Goal: Book appointment/travel/reservation

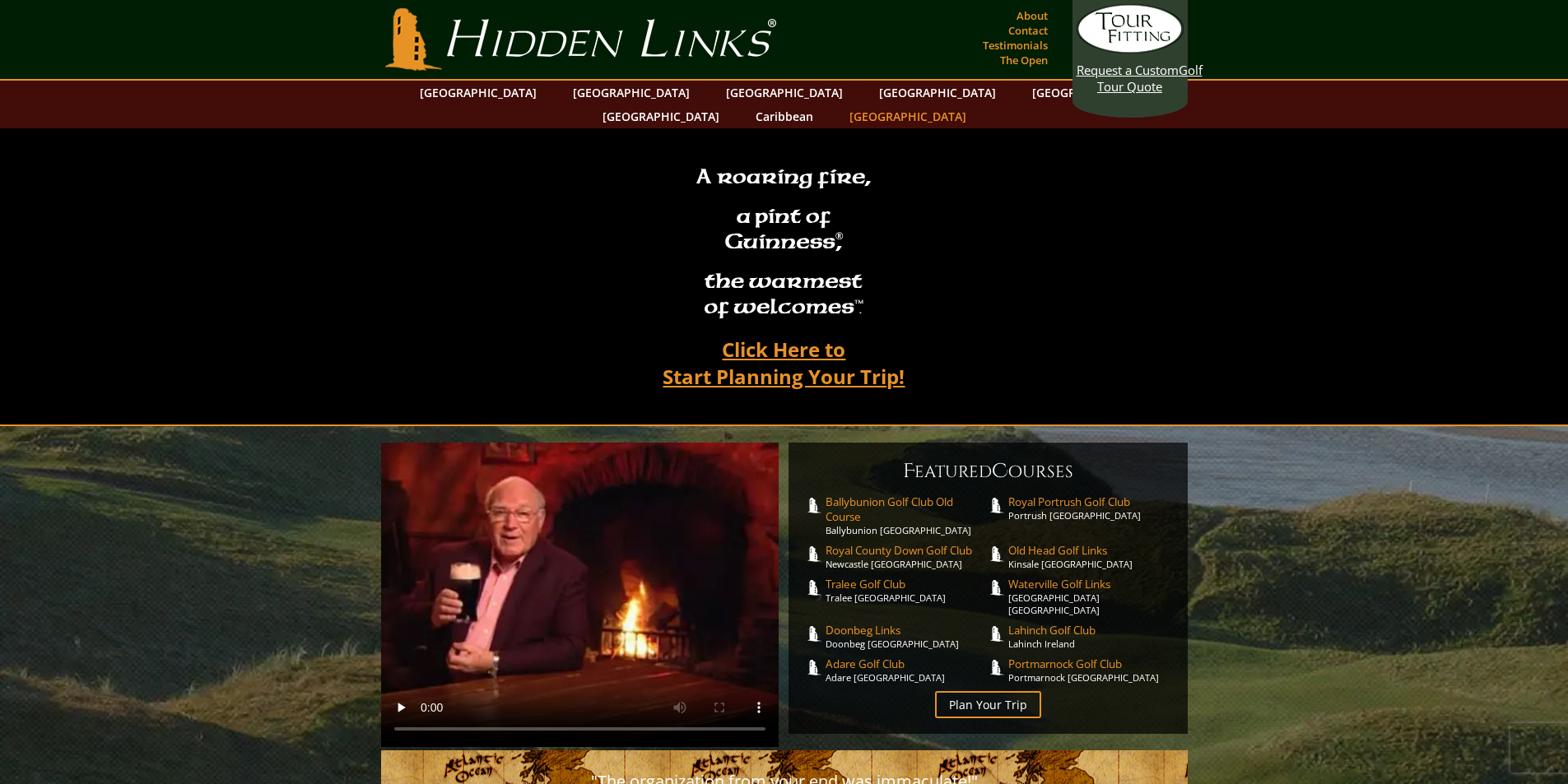
click at [974, 105] on link "[GEOGRAPHIC_DATA]" at bounding box center [908, 117] width 133 height 24
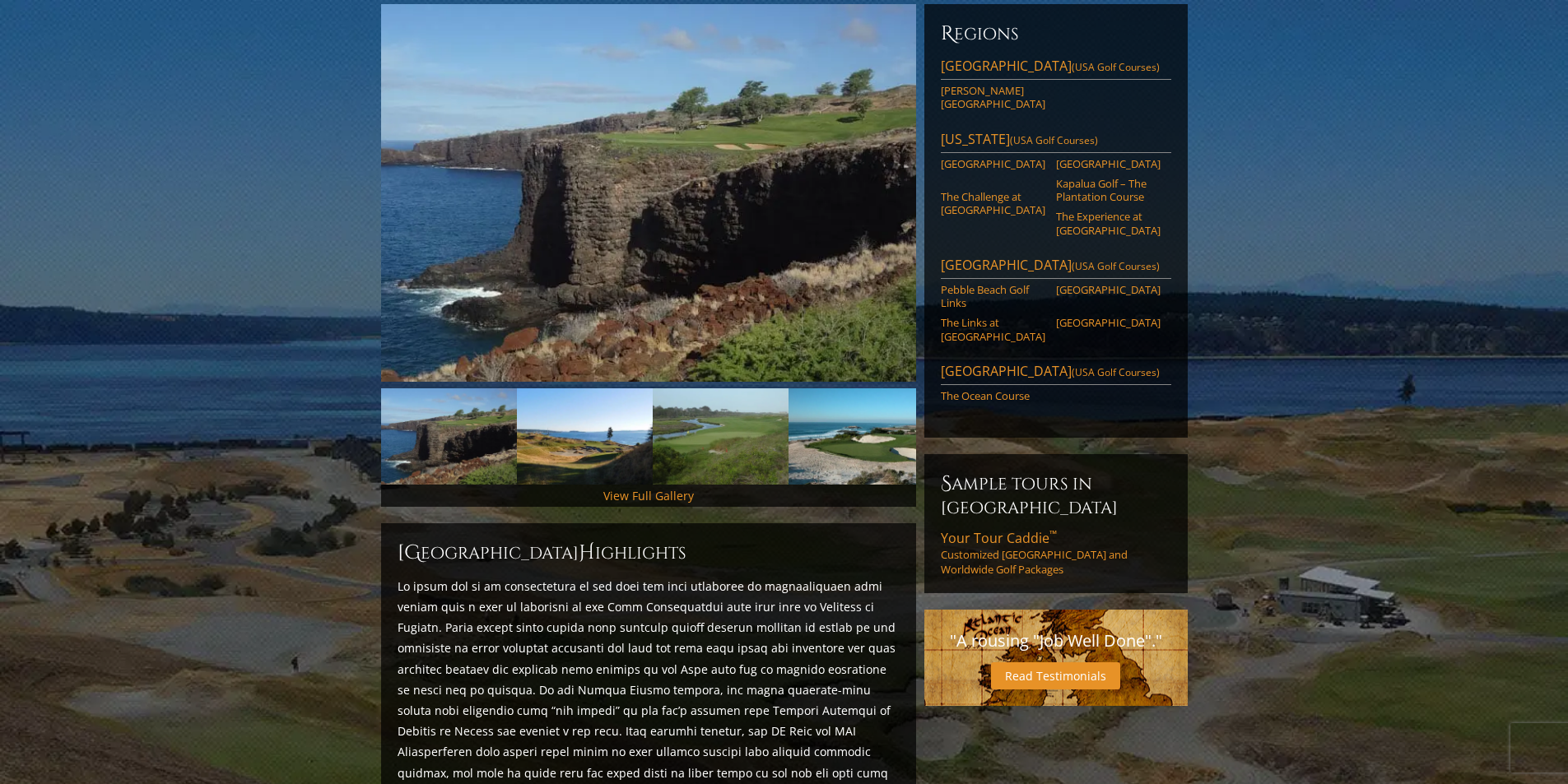
scroll to position [165, 0]
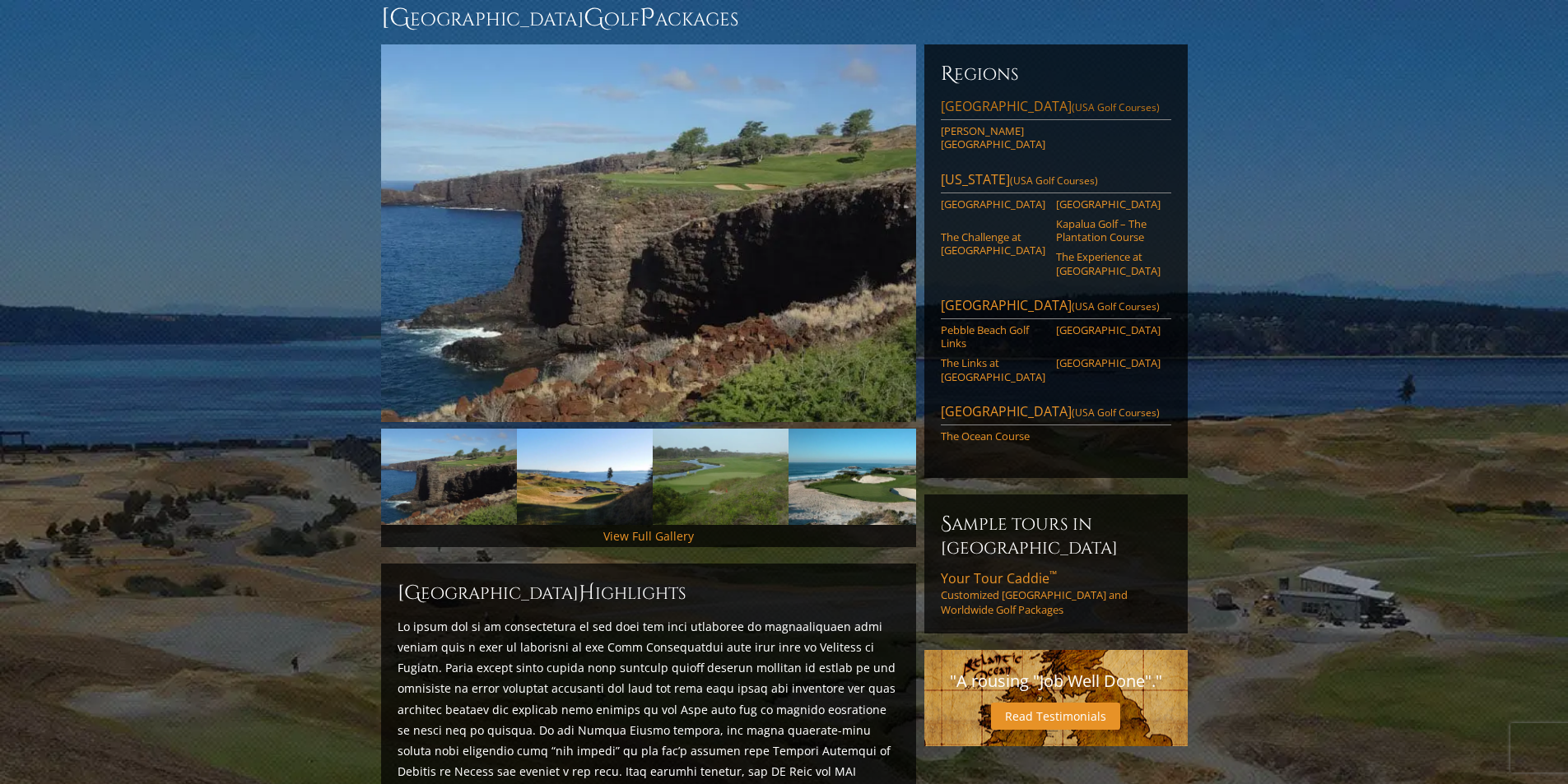
click at [1035, 97] on link "Pacific Northwest (USA Golf Courses)" at bounding box center [1056, 108] width 231 height 23
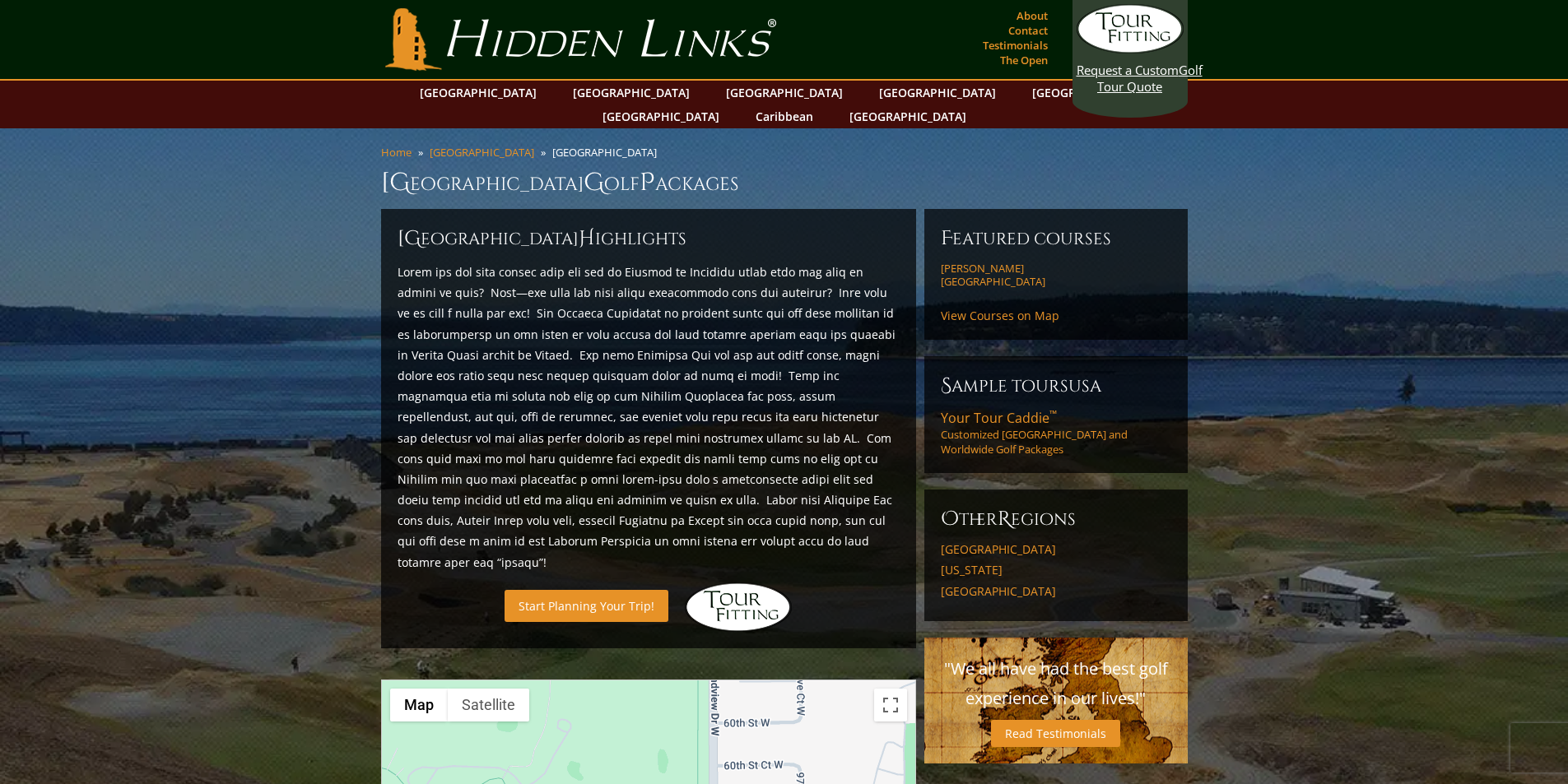
click at [575, 590] on link "Start Planning Your Trip!" at bounding box center [586, 605] width 164 height 32
